Goal: Complete application form: Complete application form

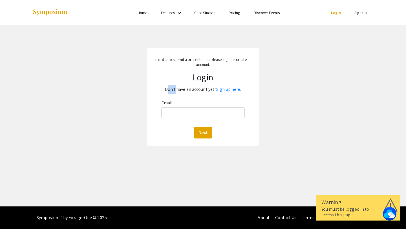
click at [158, 93] on p "Don't have an account yet? Sign up here." at bounding box center [203, 89] width 105 height 9
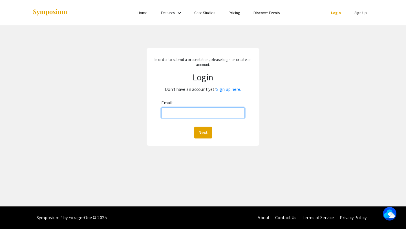
click at [165, 113] on input "Email:" at bounding box center [203, 113] width 84 height 11
type input "[EMAIL_ADDRESS][DOMAIN_NAME]"
click at [201, 135] on button "Next" at bounding box center [203, 133] width 18 height 12
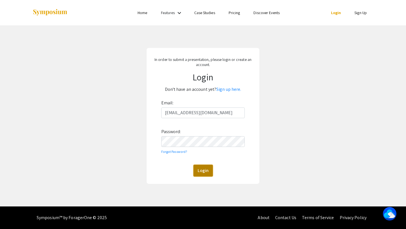
click at [211, 173] on button "Login" at bounding box center [203, 171] width 19 height 12
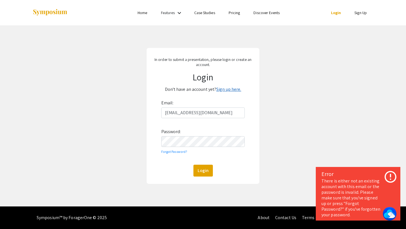
click at [226, 89] on link "Sign up here." at bounding box center [229, 89] width 25 height 6
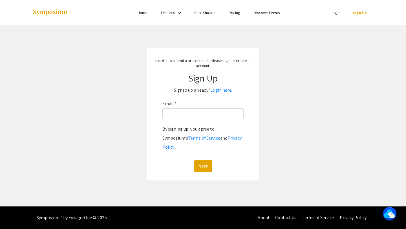
click at [212, 102] on div "Email: * By signing up, you agree to Symposium’s Terms of Service and Privacy P…" at bounding box center [203, 135] width 81 height 73
click at [207, 112] on input "Email: *" at bounding box center [203, 113] width 81 height 11
type input "[EMAIL_ADDRESS][DOMAIN_NAME]"
click at [202, 160] on button "Next" at bounding box center [203, 166] width 18 height 12
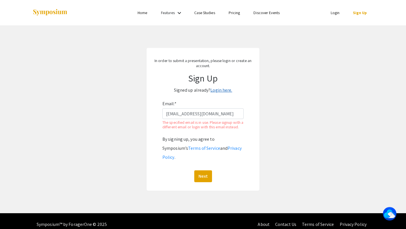
click at [218, 89] on link "Login here." at bounding box center [222, 90] width 22 height 6
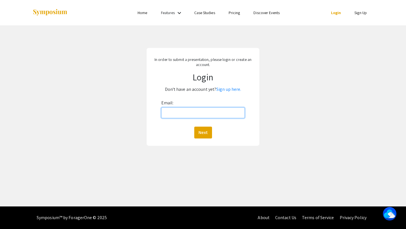
click at [202, 112] on input "Email:" at bounding box center [203, 113] width 84 height 11
type input "[EMAIL_ADDRESS][DOMAIN_NAME]"
click at [202, 134] on button "Next" at bounding box center [203, 133] width 18 height 12
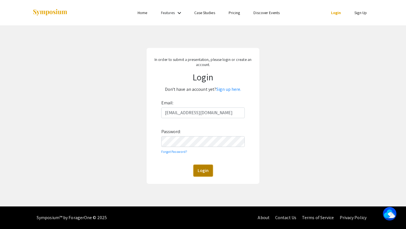
click at [197, 173] on button "Login" at bounding box center [203, 171] width 19 height 12
click at [201, 171] on button "Login" at bounding box center [203, 171] width 19 height 12
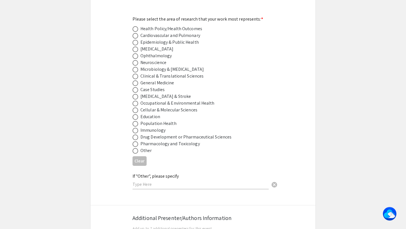
scroll to position [774, 0]
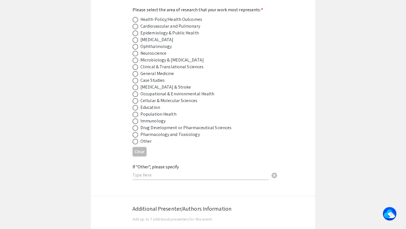
click at [226, 104] on div "Education" at bounding box center [199, 107] width 132 height 7
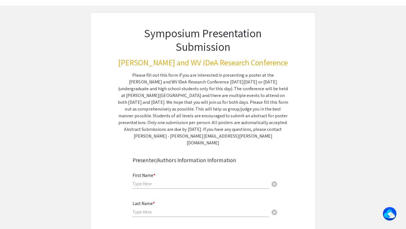
scroll to position [0, 0]
